Goal: Task Accomplishment & Management: Manage account settings

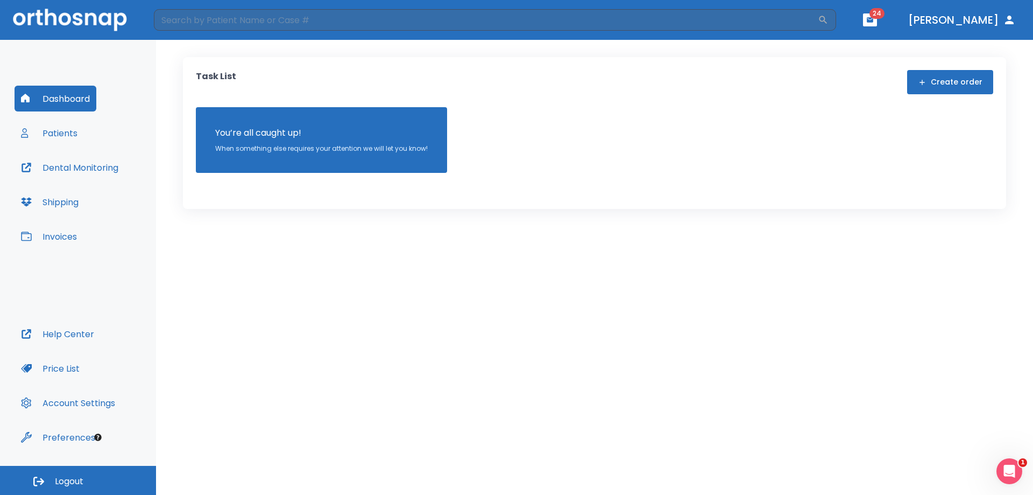
click at [54, 132] on button "Patients" at bounding box center [49, 133] width 69 height 26
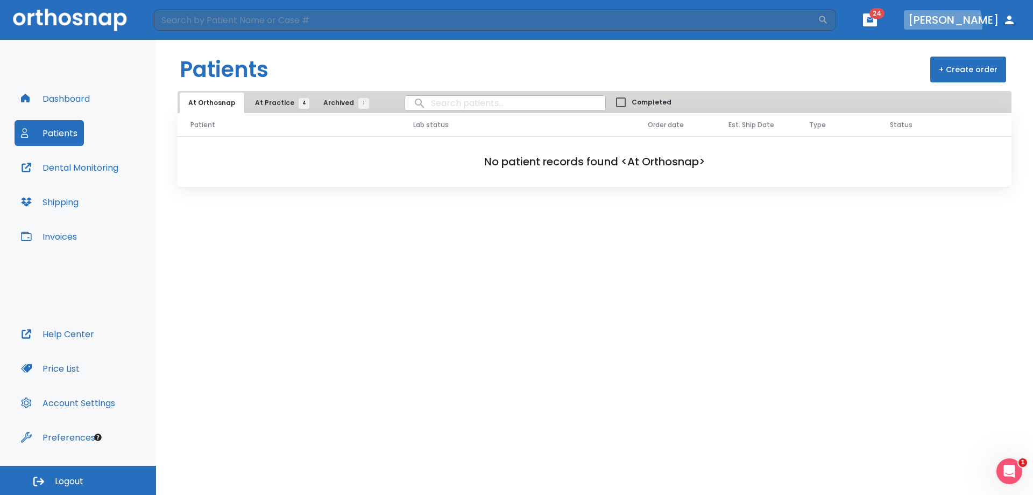
click at [987, 24] on button "Dr. Amin" at bounding box center [962, 19] width 116 height 19
click at [1012, 19] on icon "button" at bounding box center [1009, 19] width 13 height 13
click at [77, 97] on button "Dashboard" at bounding box center [56, 99] width 82 height 26
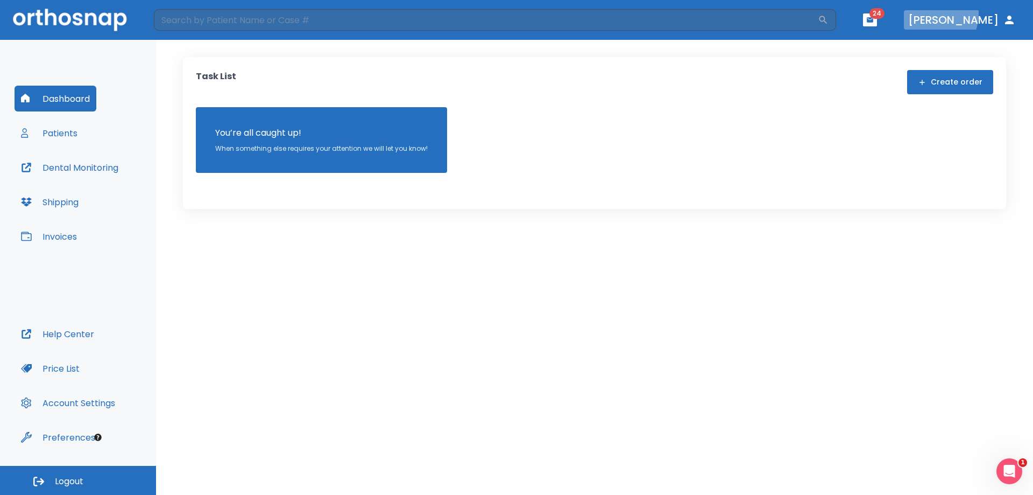
click at [971, 13] on button "Dr. Amin" at bounding box center [962, 19] width 116 height 19
click at [1009, 18] on icon "button" at bounding box center [1009, 20] width 9 height 9
click at [60, 136] on button "Patients" at bounding box center [49, 133] width 69 height 26
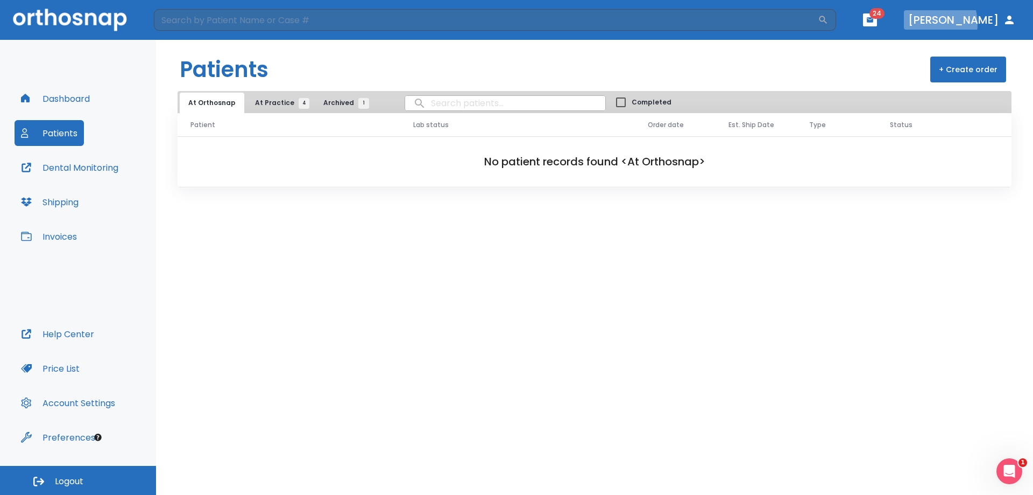
click at [967, 24] on button "Dr. Amin" at bounding box center [962, 19] width 116 height 19
click at [71, 481] on span "Logout" at bounding box center [69, 481] width 29 height 12
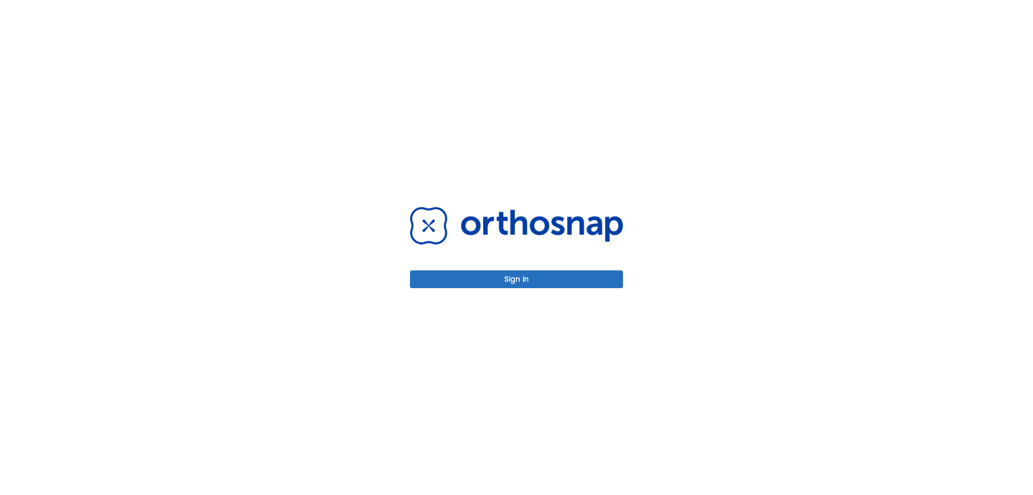
click at [517, 276] on button "Sign in" at bounding box center [516, 279] width 213 height 18
click at [543, 276] on button "Sign in" at bounding box center [516, 279] width 213 height 18
click at [522, 282] on button "Sign in" at bounding box center [516, 279] width 213 height 18
